Goal: Task Accomplishment & Management: Manage account settings

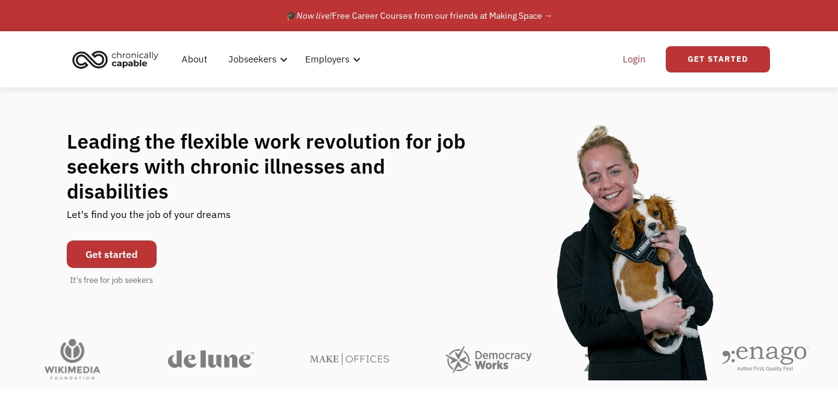
click at [639, 64] on link "Login" at bounding box center [635, 59] width 38 height 40
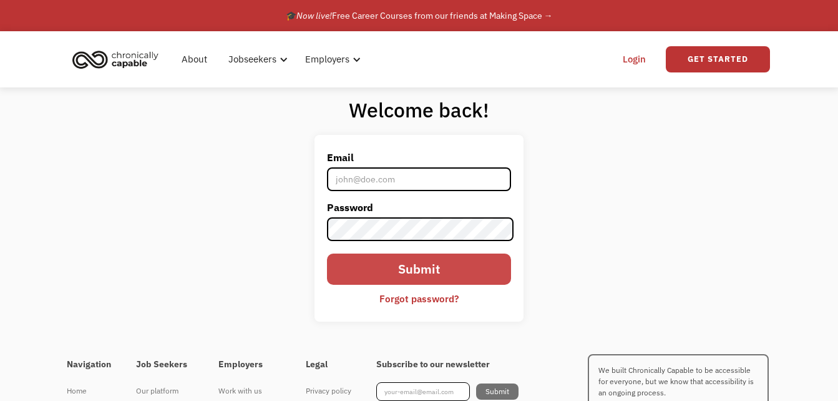
type input "consultingbyks@gmail.com"
click at [383, 277] on input "Submit" at bounding box center [419, 268] width 185 height 31
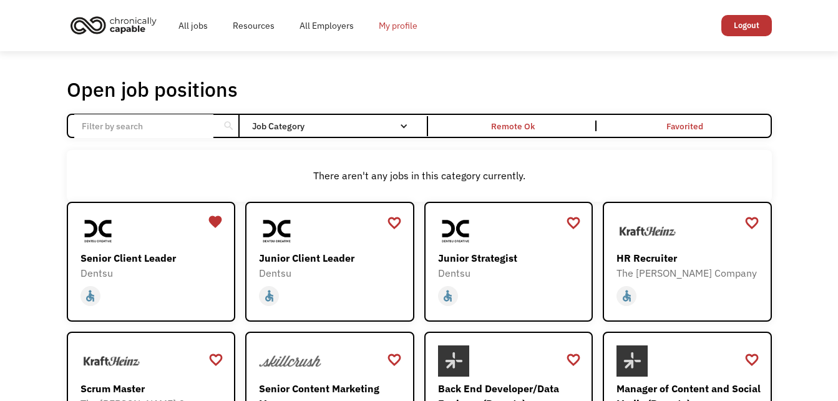
click at [398, 22] on link "My profile" at bounding box center [398, 26] width 64 height 40
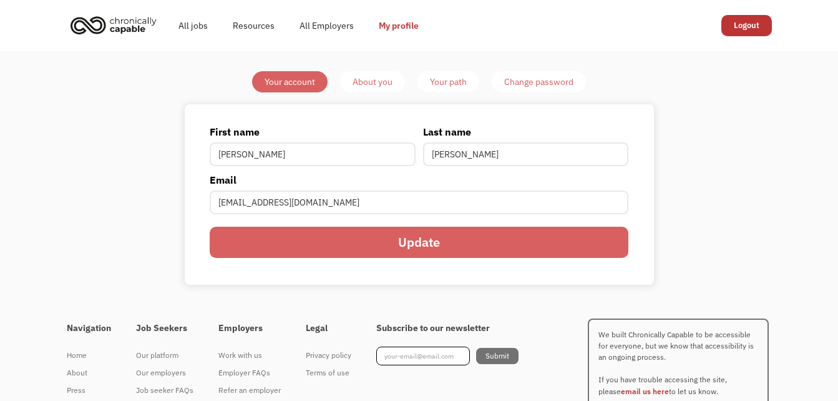
click at [386, 82] on div "About you" at bounding box center [373, 81] width 40 height 15
